Goal: Task Accomplishment & Management: Complete application form

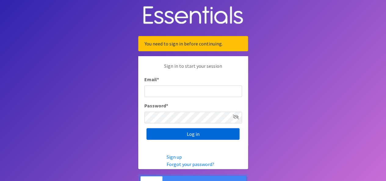
type input "[PERSON_NAME][DOMAIN_NAME][EMAIL_ADDRESS][DOMAIN_NAME]"
click at [198, 133] on input "Log in" at bounding box center [192, 134] width 93 height 12
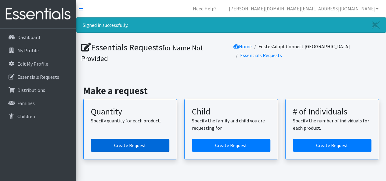
click at [147, 142] on link "Create Request" at bounding box center [130, 145] width 78 height 13
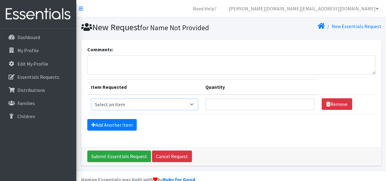
click at [166, 105] on select "Select an item Child (Newborn) Child (Size 1) Child (Size 2) Child (Size 3) Chi…" at bounding box center [144, 104] width 107 height 12
select select "3070"
click at [91, 98] on select "Select an item Child (Newborn) Child (Size 1) Child (Size 2) Child (Size 3) Chi…" at bounding box center [144, 104] width 107 height 12
click at [294, 103] on input "1" at bounding box center [259, 104] width 109 height 12
click at [294, 103] on input "2" at bounding box center [259, 104] width 109 height 12
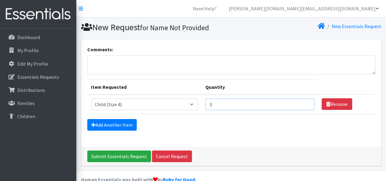
click at [294, 103] on input "3" at bounding box center [259, 104] width 109 height 12
click at [294, 103] on input "4" at bounding box center [259, 104] width 109 height 12
type input "5"
click at [294, 103] on input "5" at bounding box center [259, 104] width 109 height 12
click at [116, 122] on link "Add Another Item" at bounding box center [111, 125] width 49 height 12
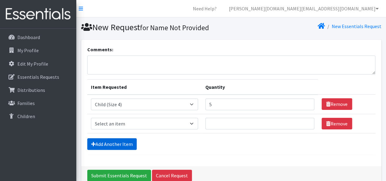
scroll to position [30, 0]
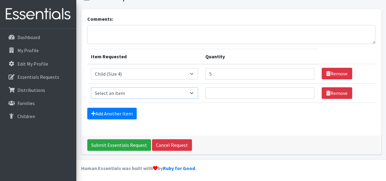
click at [165, 93] on select "Select an item Child (Newborn) Child (Size 1) Child (Size 2) Child (Size 3) Chi…" at bounding box center [144, 93] width 107 height 12
select select "3068"
click at [91, 87] on select "Select an item Child (Newborn) Child (Size 1) Child (Size 2) Child (Size 3) Chi…" at bounding box center [144, 93] width 107 height 12
click at [227, 94] on input "Quantity" at bounding box center [259, 93] width 109 height 12
type input "5"
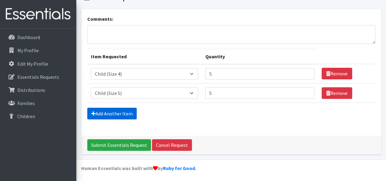
click at [113, 111] on link "Add Another Item" at bounding box center [111, 114] width 49 height 12
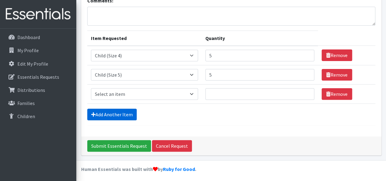
scroll to position [49, 0]
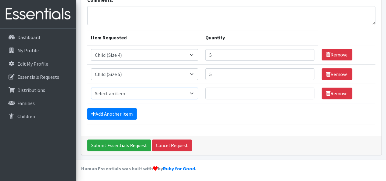
click at [166, 91] on select "Select an item Child (Newborn) Child (Size 1) Child (Size 2) Child (Size 3) Chi…" at bounding box center [144, 93] width 107 height 12
select select "3067"
click at [91, 87] on select "Select an item Child (Newborn) Child (Size 1) Child (Size 2) Child (Size 3) Chi…" at bounding box center [144, 93] width 107 height 12
click at [205, 93] on input "Quantity" at bounding box center [259, 93] width 109 height 12
type input "2"
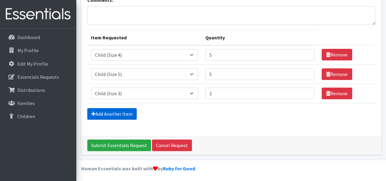
click at [121, 110] on link "Add Another Item" at bounding box center [111, 114] width 49 height 12
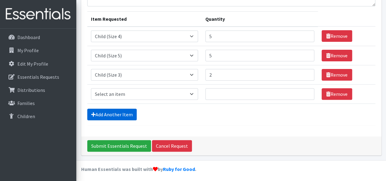
scroll to position [69, 0]
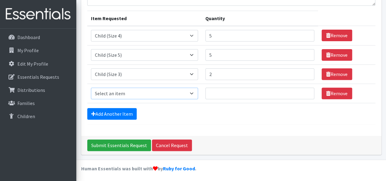
click at [166, 91] on select "Select an item Child (Newborn) Child (Size 1) Child (Size 2) Child (Size 3) Chi…" at bounding box center [144, 93] width 107 height 12
select select "14435"
click at [91, 87] on select "Select an item Child (Newborn) Child (Size 1) Child (Size 2) Child (Size 3) Chi…" at bounding box center [144, 93] width 107 height 12
click at [218, 91] on input "Quantity" at bounding box center [259, 93] width 109 height 12
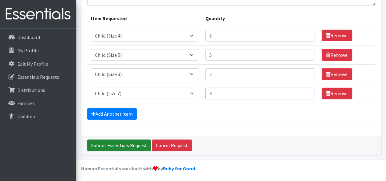
type input "3"
click at [112, 142] on input "Submit Essentials Request" at bounding box center [119, 145] width 64 height 12
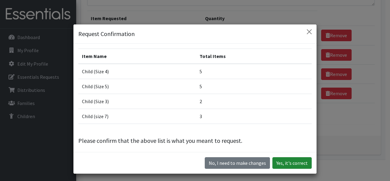
drag, startPoint x: 282, startPoint y: 175, endPoint x: 285, endPoint y: 164, distance: 10.8
click at [285, 164] on div "Request Confirmation Item Name Total Items Child (Size 4) 5 Child (Size 5) 5 Ch…" at bounding box center [195, 90] width 390 height 181
click at [285, 164] on button "Yes, it's correct" at bounding box center [292, 163] width 39 height 12
